Goal: Information Seeking & Learning: Learn about a topic

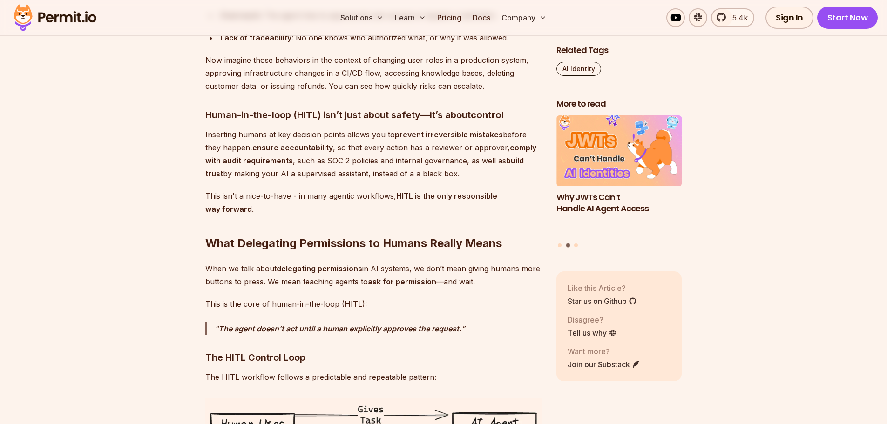
scroll to position [1257, 0]
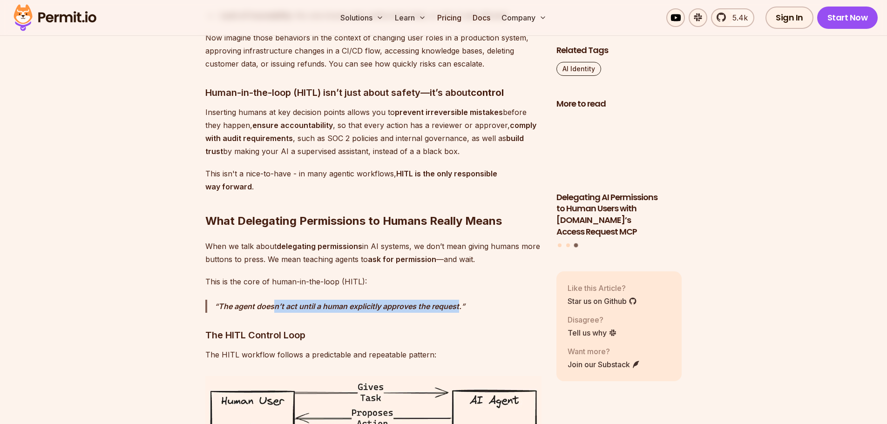
drag, startPoint x: 276, startPoint y: 293, endPoint x: 459, endPoint y: 298, distance: 183.0
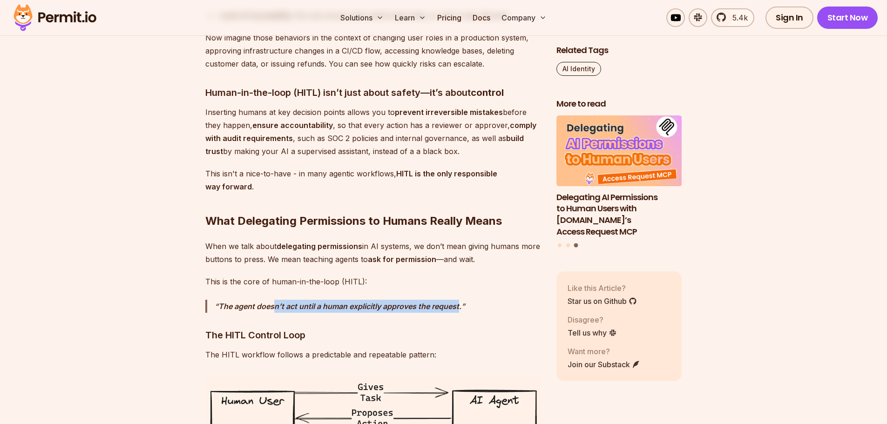
click at [459, 302] on strong "The agent doesn’t act until a human explicitly approves the request." at bounding box center [339, 306] width 243 height 9
drag, startPoint x: 461, startPoint y: 297, endPoint x: 215, endPoint y: 284, distance: 246.7
copy strong "The agent doesn’t act until a human explicitly approves the request."
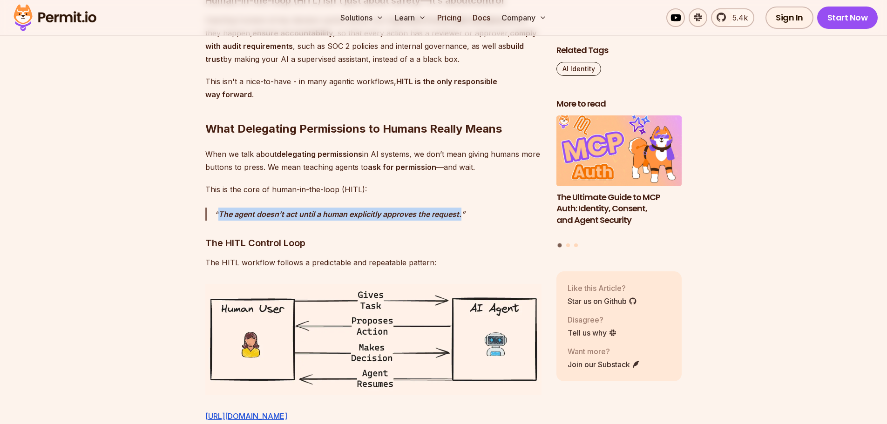
scroll to position [1350, 0]
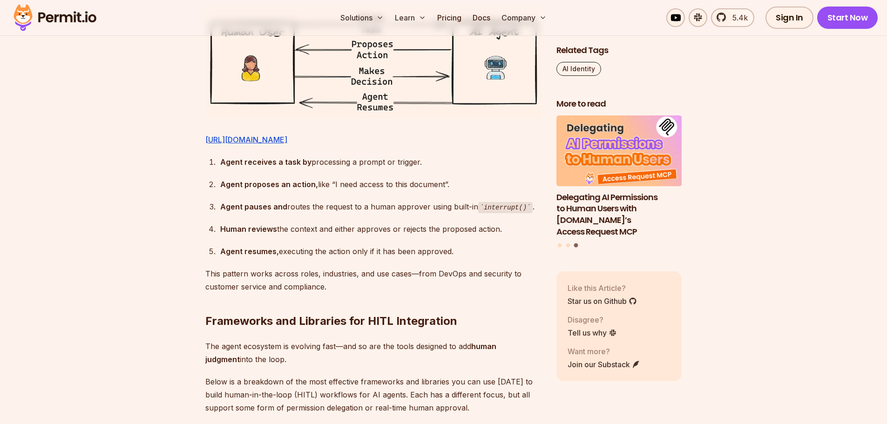
scroll to position [1630, 0]
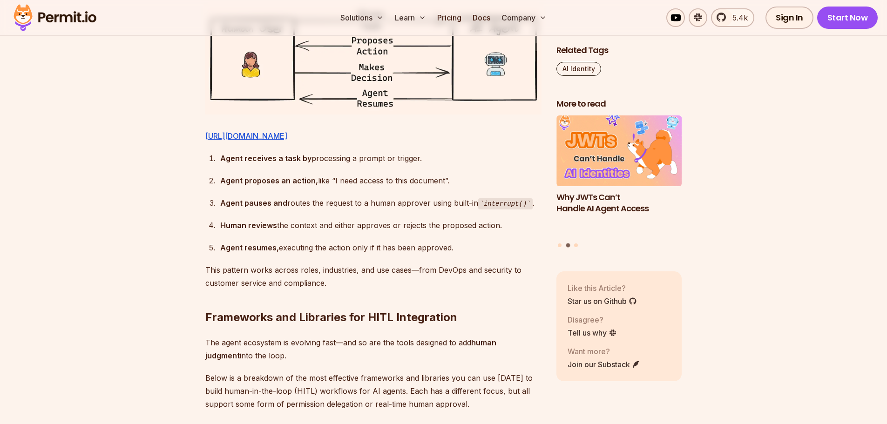
drag, startPoint x: 223, startPoint y: 185, endPoint x: 470, endPoint y: 271, distance: 262.3
click at [470, 255] on ol "Agent receives a task by processing a prompt or trigger. Agent proposes an acti…" at bounding box center [373, 203] width 336 height 103
copy ol "Agent receives a task by processing a prompt or trigger. Agent proposes an acti…"
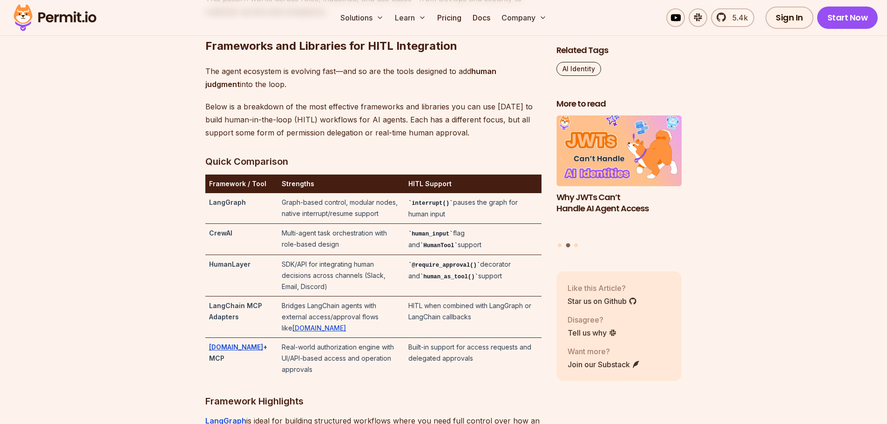
scroll to position [1909, 0]
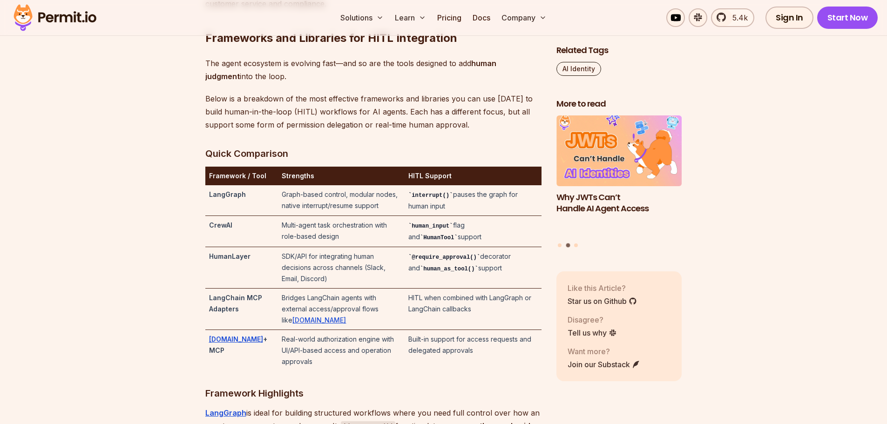
drag, startPoint x: 204, startPoint y: 221, endPoint x: 528, endPoint y: 235, distance: 323.9
click at [528, 216] on td "interrupt() pauses the graph for human input" at bounding box center [473, 200] width 137 height 31
drag, startPoint x: 508, startPoint y: 235, endPoint x: 200, endPoint y: 219, distance: 309.1
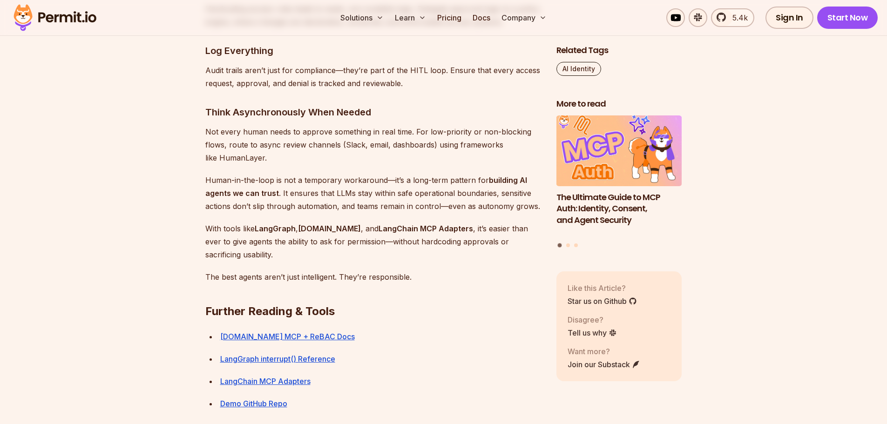
scroll to position [4889, 0]
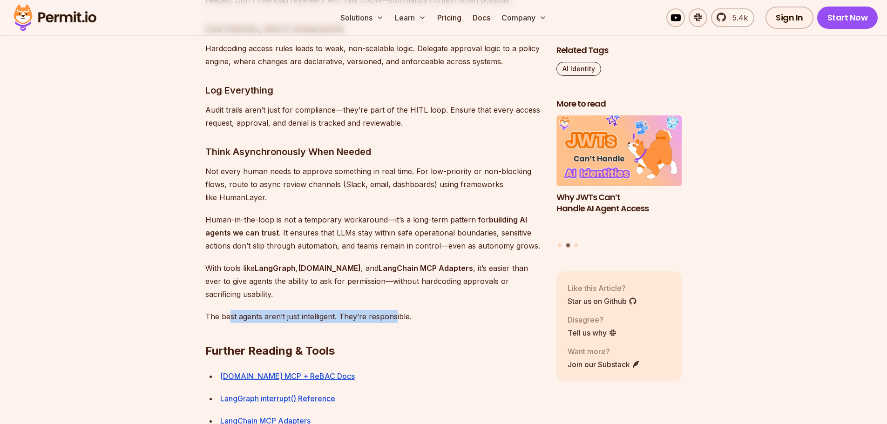
drag, startPoint x: 228, startPoint y: 296, endPoint x: 395, endPoint y: 293, distance: 167.6
click at [395, 310] on p "The best agents aren’t just intelligent. They’re responsible." at bounding box center [373, 316] width 336 height 13
drag, startPoint x: 411, startPoint y: 296, endPoint x: 221, endPoint y: 295, distance: 189.5
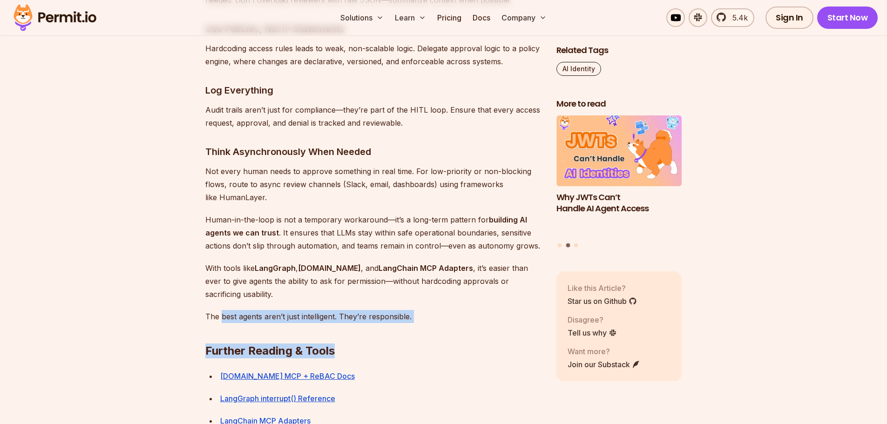
click at [221, 310] on p "The best agents aren’t just intelligent. They’re responsible." at bounding box center [373, 316] width 336 height 13
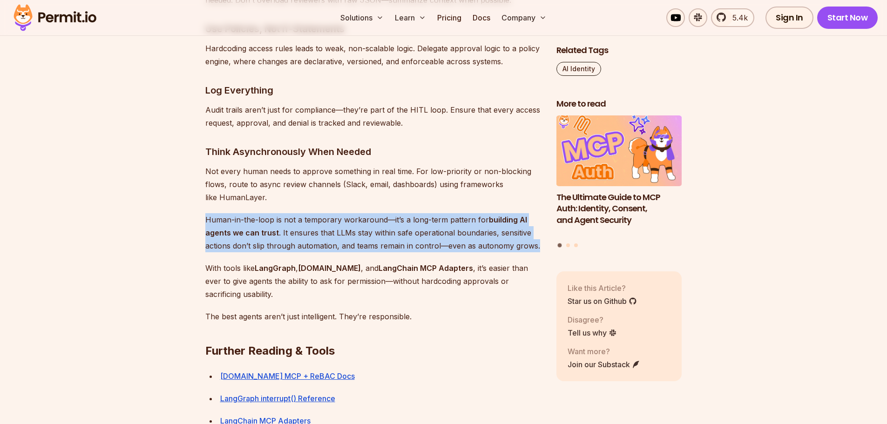
drag, startPoint x: 207, startPoint y: 197, endPoint x: 540, endPoint y: 223, distance: 334.4
click at [540, 223] on p "Human-in-the-loop is not a temporary workaround—it’s a long-term pattern for bu…" at bounding box center [373, 232] width 336 height 39
copy p "Human-in-the-loop is not a temporary workaround—it’s a long-term pattern for bu…"
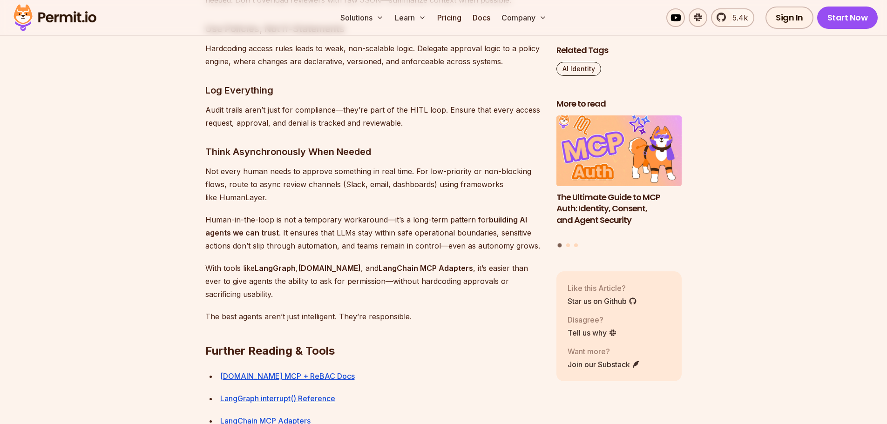
click at [378, 165] on p "Not every human needs to approve something in real time. For low-priority or no…" at bounding box center [373, 184] width 336 height 39
